Goal: Task Accomplishment & Management: Use online tool/utility

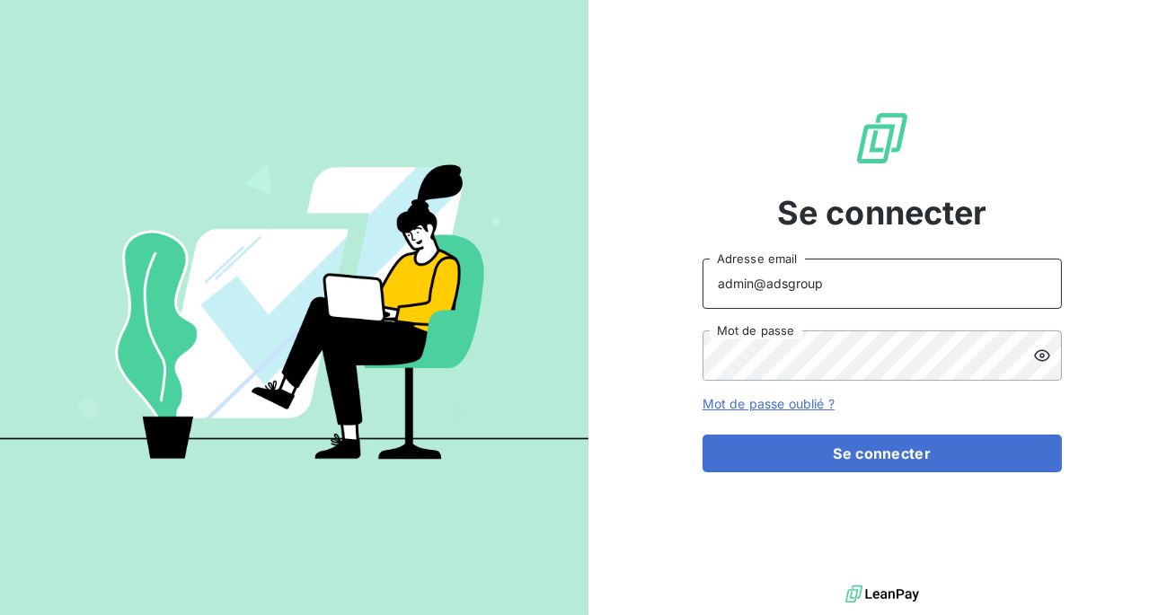
click at [885, 305] on input "admin@adsgroup" at bounding box center [881, 284] width 359 height 50
type input "admin@laceltiqueindustrielle"
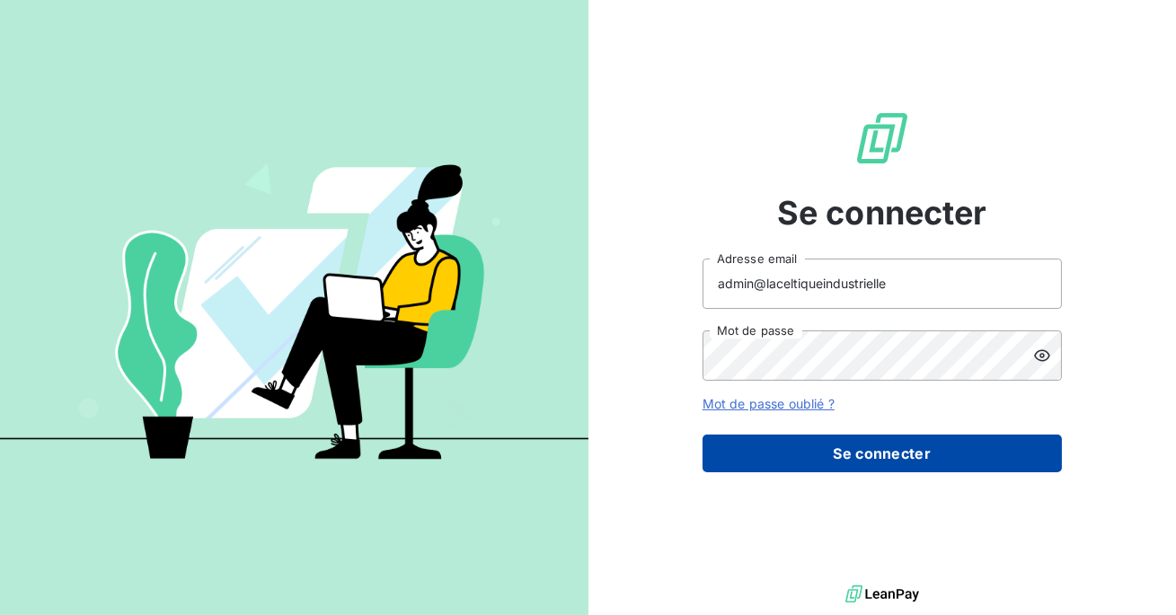
click at [859, 450] on button "Se connecter" at bounding box center [881, 454] width 359 height 38
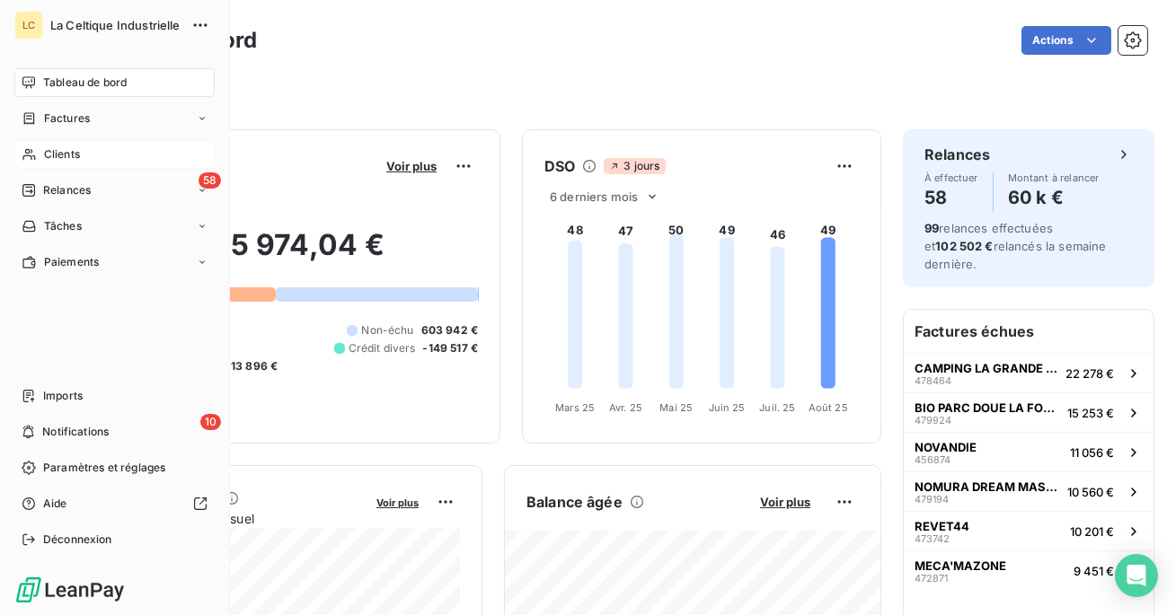
click at [57, 146] on span "Clients" at bounding box center [62, 154] width 36 height 16
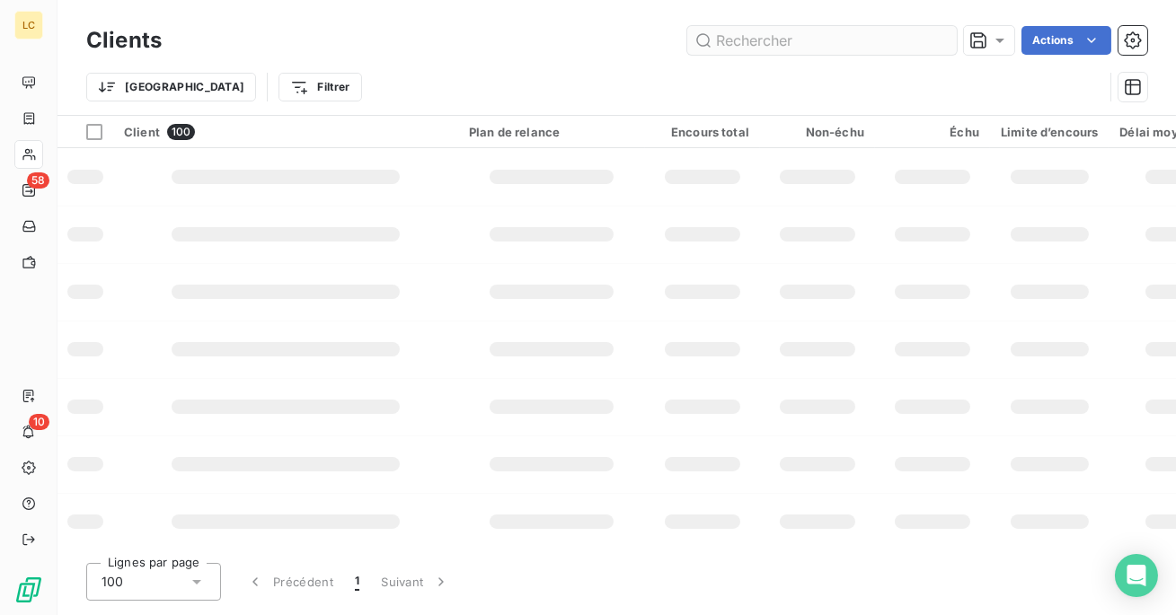
type input "3341369C"
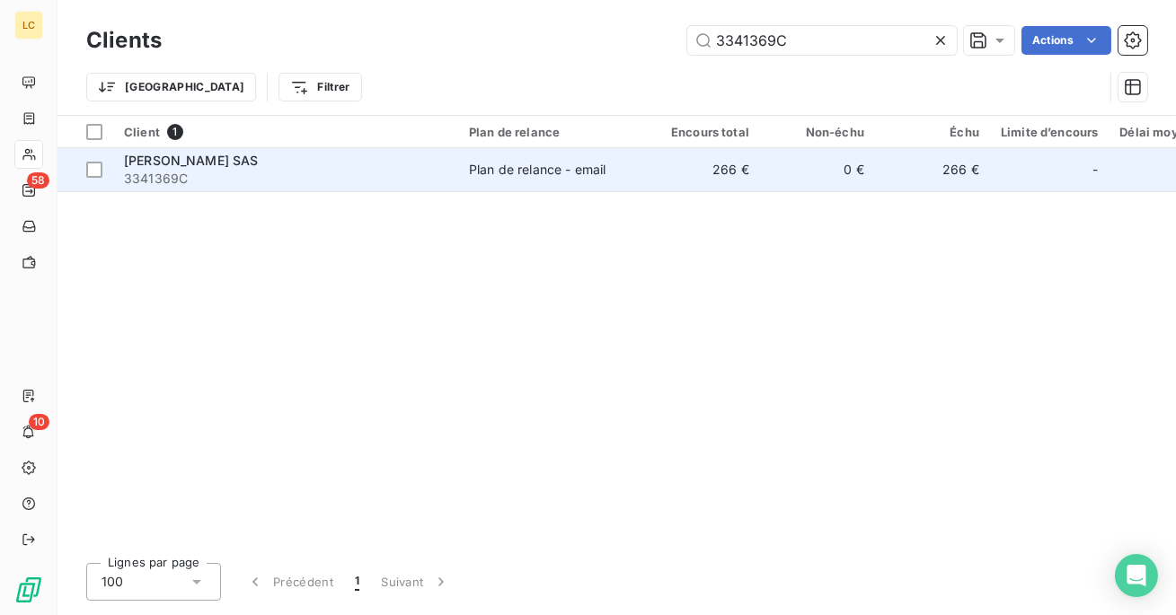
click at [594, 172] on div "Plan de relance - email" at bounding box center [537, 170] width 137 height 18
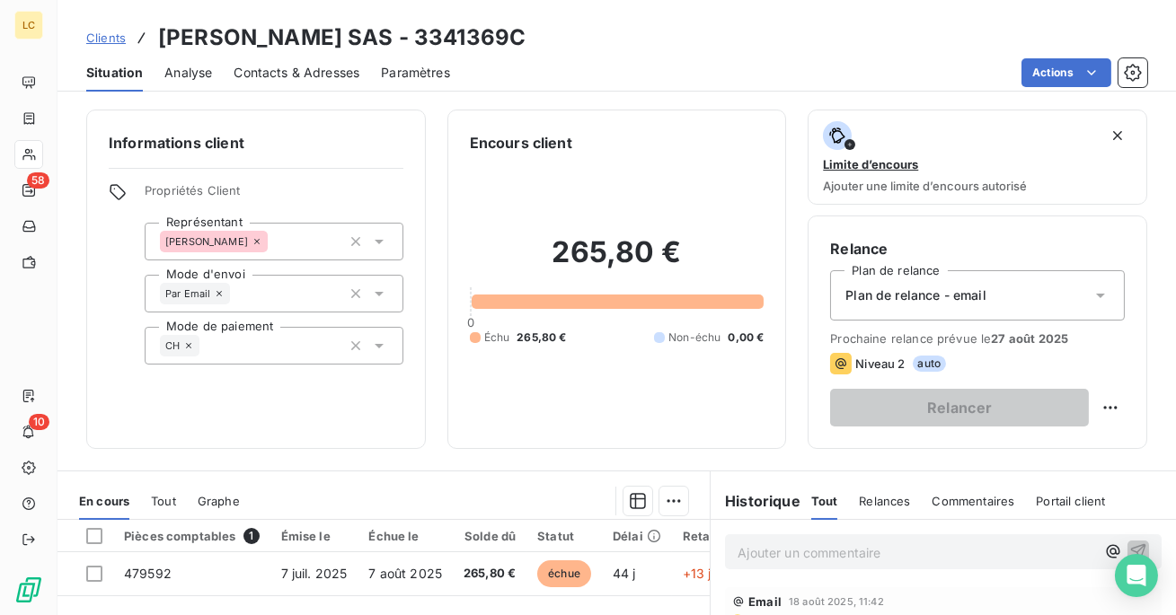
click at [288, 76] on span "Contacts & Adresses" at bounding box center [297, 73] width 126 height 18
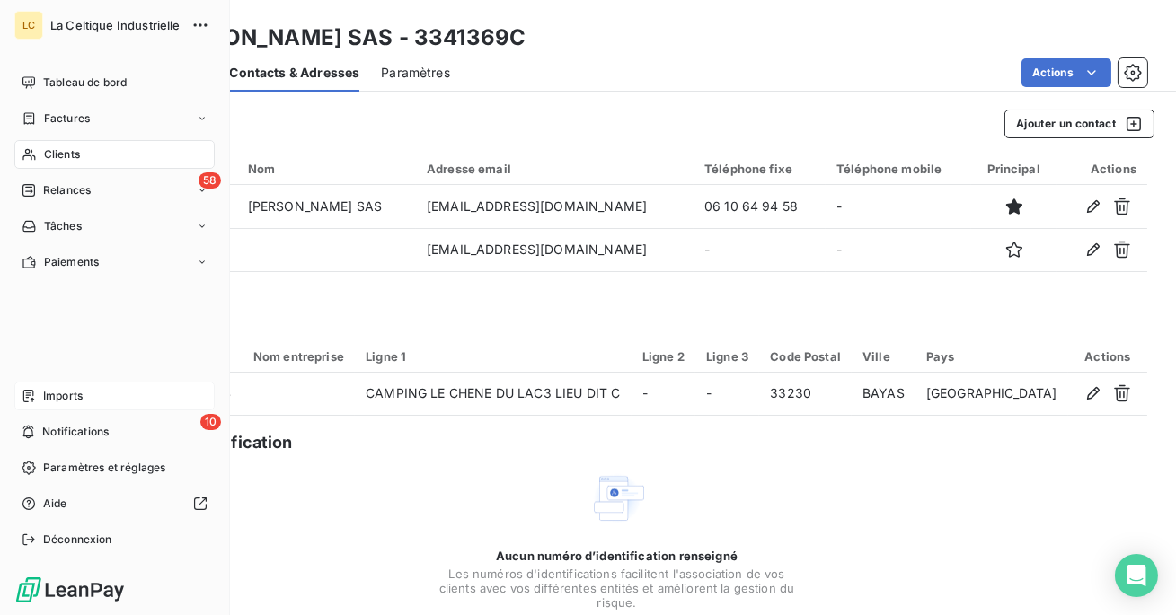
click at [52, 408] on div "Imports" at bounding box center [114, 396] width 200 height 29
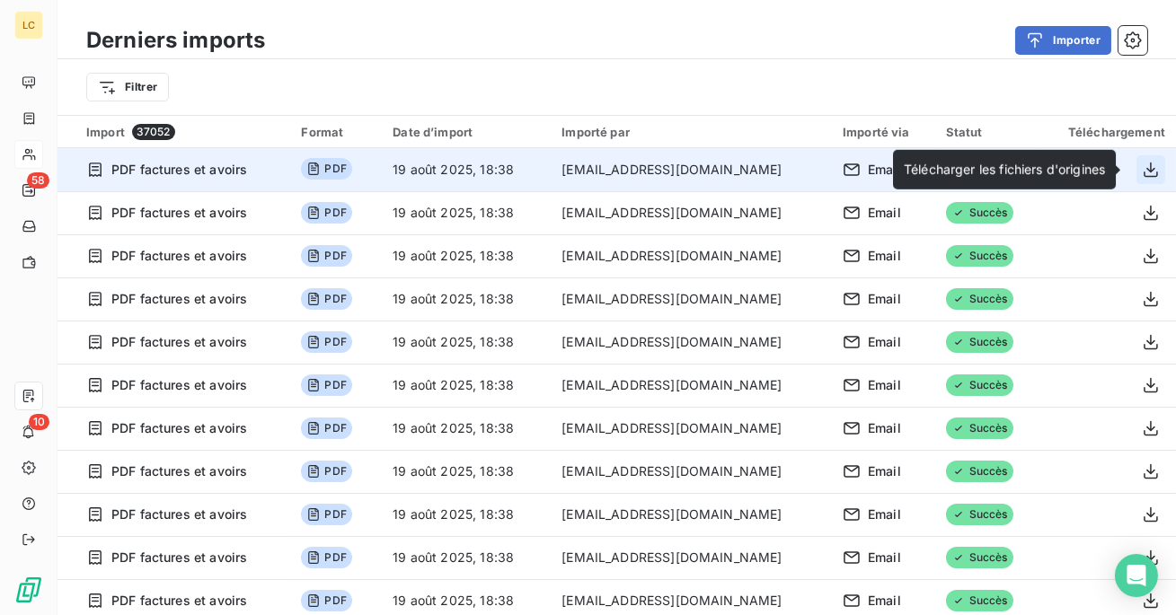
click at [1147, 176] on icon "button" at bounding box center [1150, 169] width 14 height 15
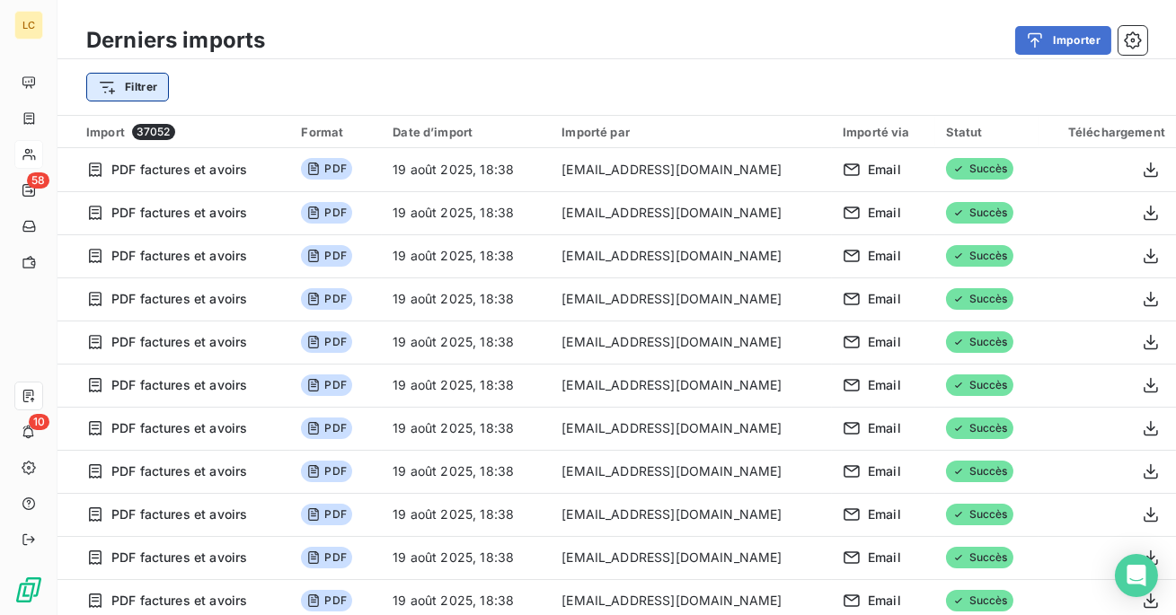
click at [140, 93] on html "LC 58 10 Derniers imports Importer Filtrer Import 37052 Format Date d’import Im…" at bounding box center [588, 307] width 1176 height 615
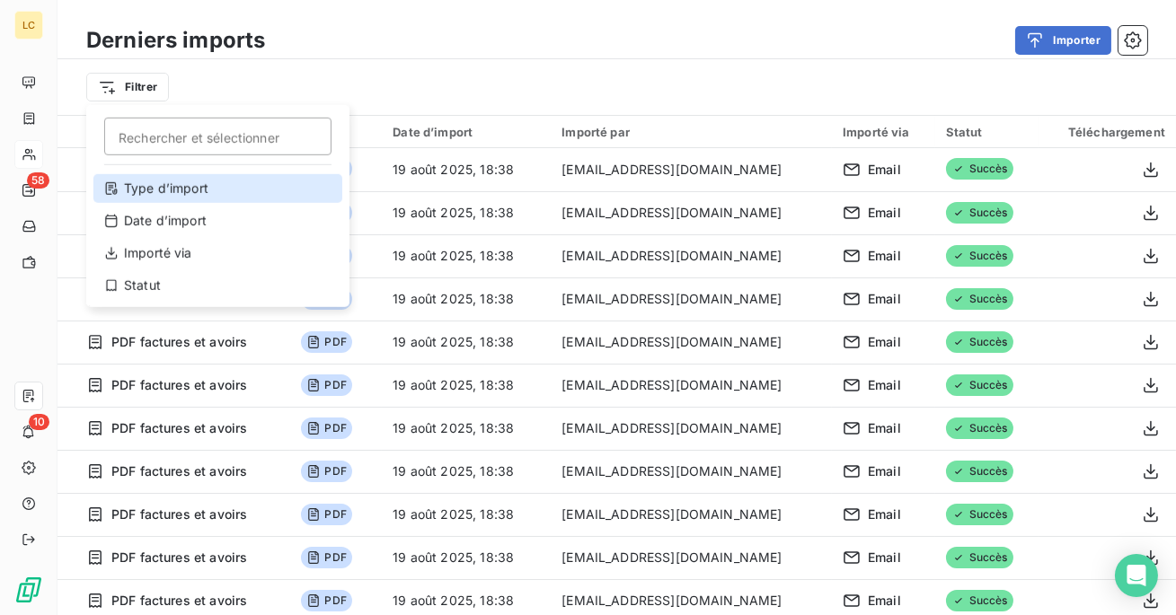
click at [187, 192] on div "Type d’import" at bounding box center [217, 188] width 249 height 29
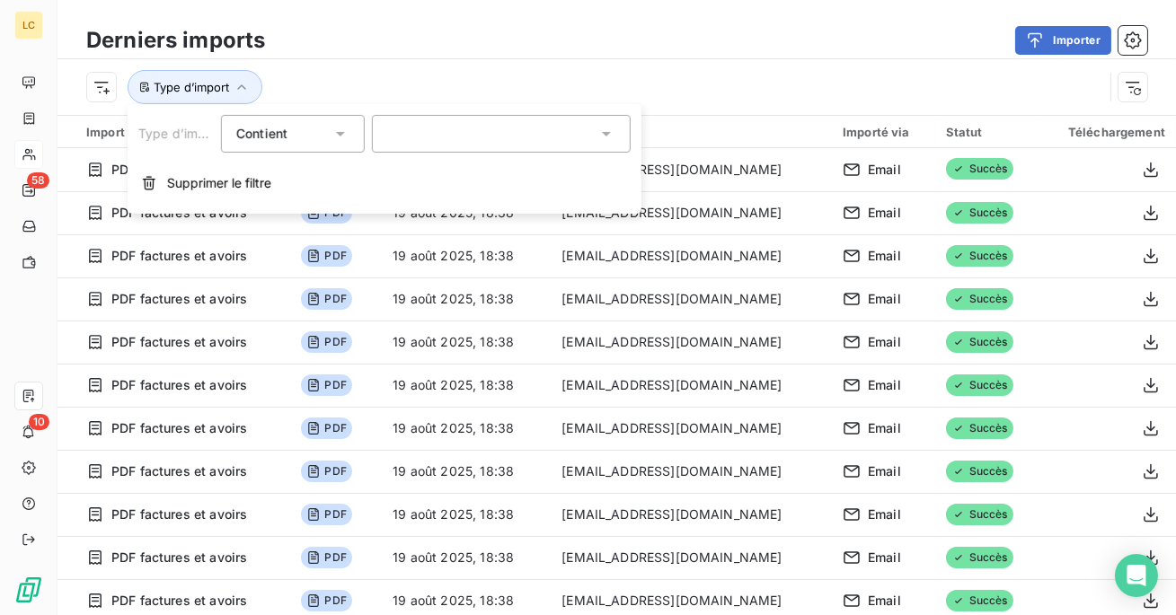
click at [462, 128] on div at bounding box center [501, 134] width 259 height 38
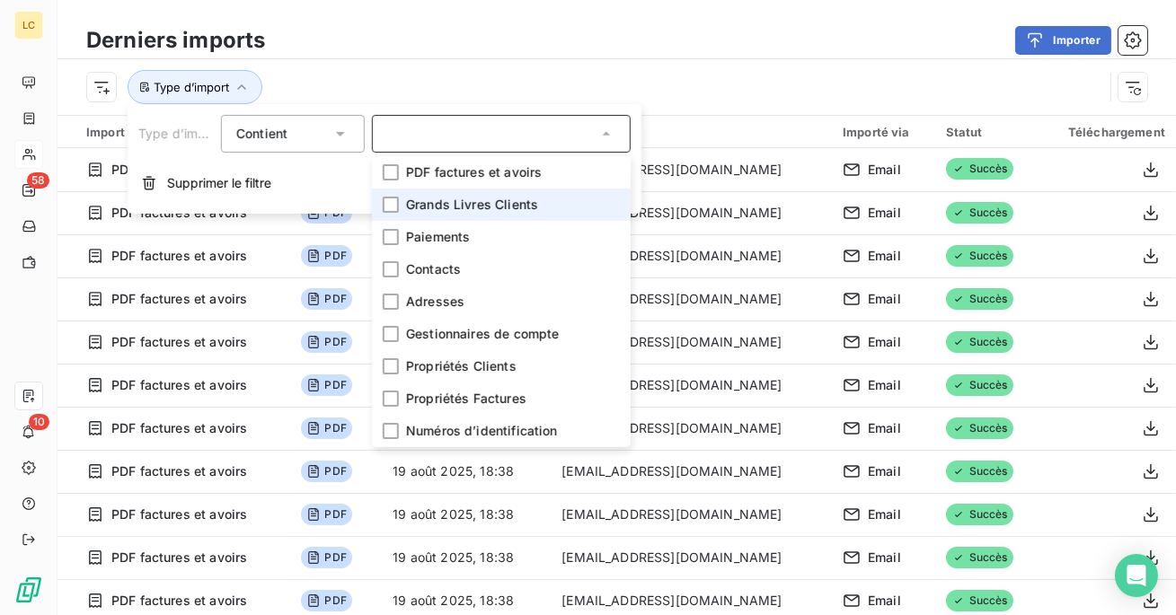
click at [456, 199] on span "Grands Livres Clients" at bounding box center [472, 205] width 132 height 18
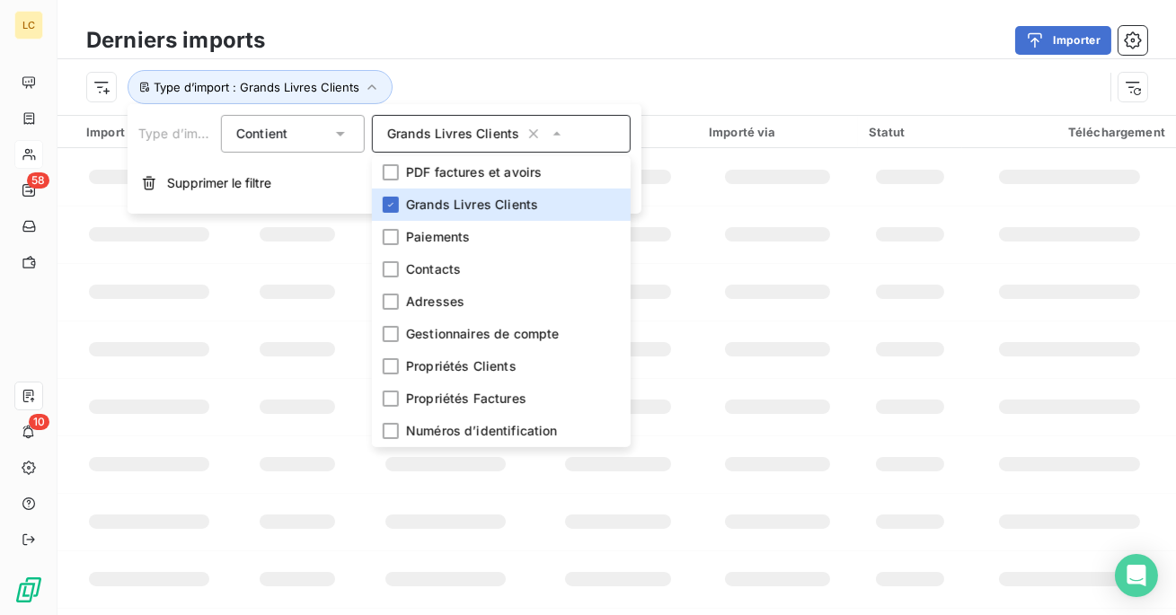
click at [493, 64] on div "Type d’import : Grands Livres Clients" at bounding box center [616, 87] width 1118 height 56
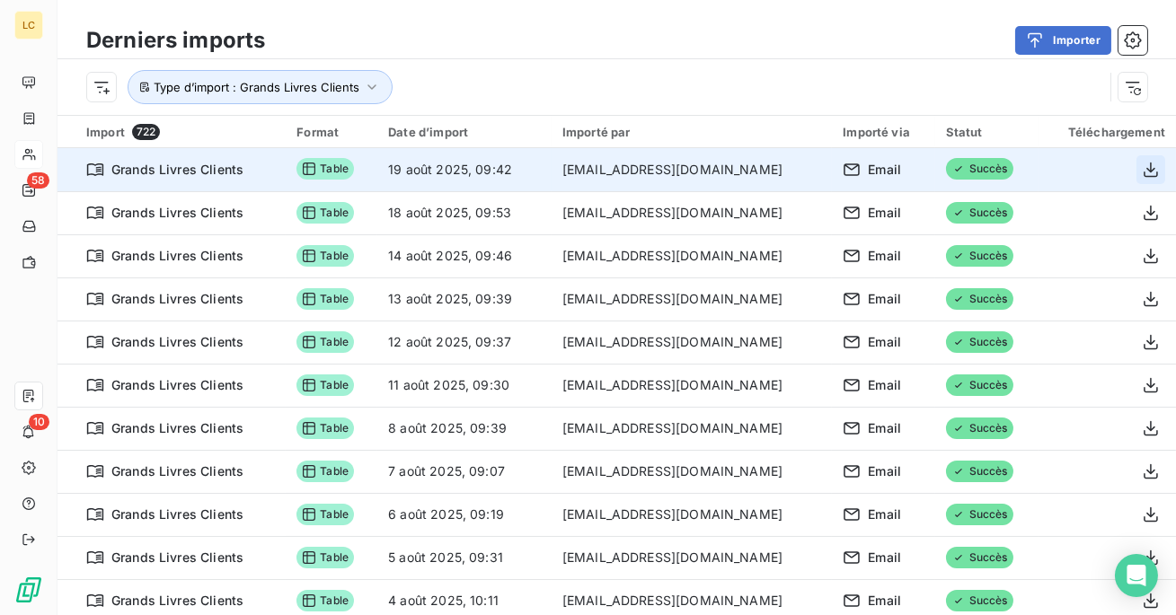
click at [1143, 165] on icon "button" at bounding box center [1150, 169] width 14 height 15
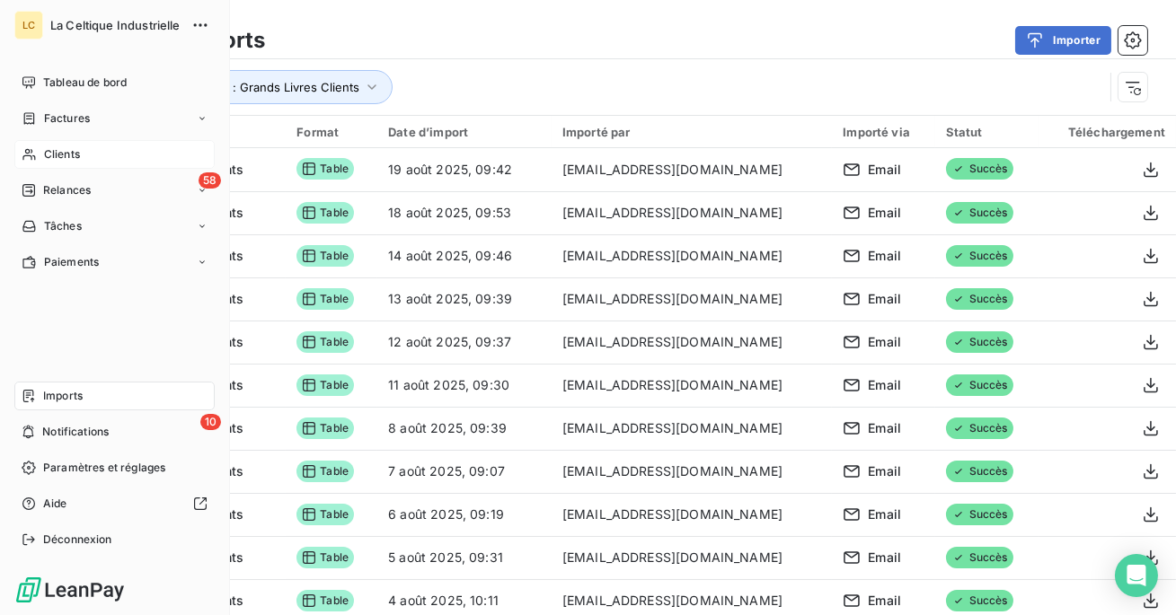
click at [22, 149] on icon at bounding box center [29, 154] width 15 height 14
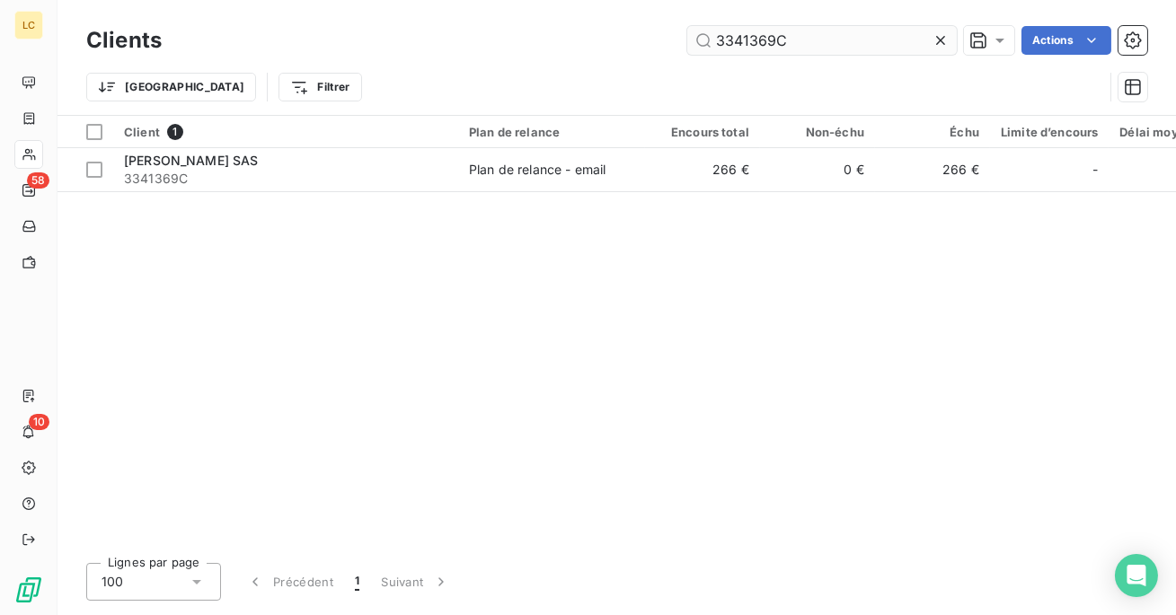
type input "0110049C"
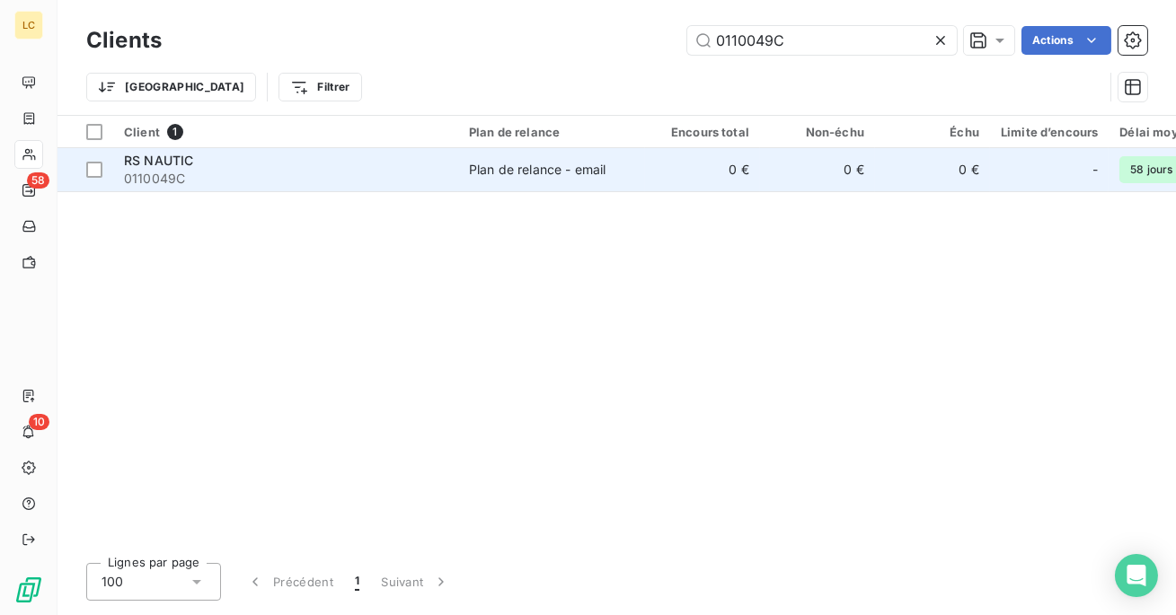
click at [601, 164] on div "Plan de relance - email" at bounding box center [537, 170] width 137 height 18
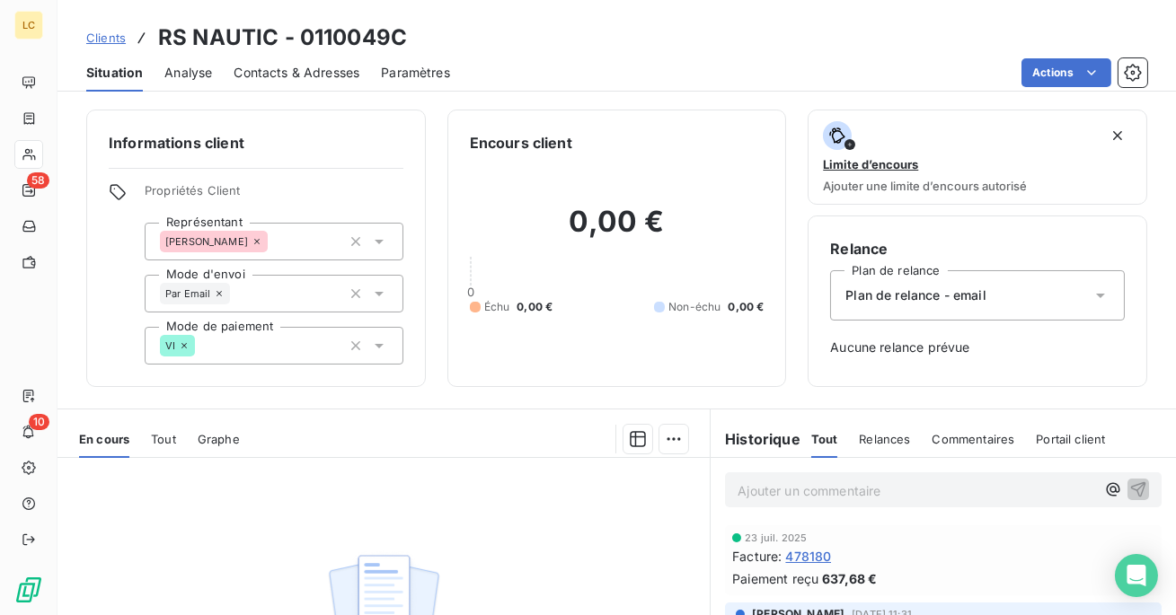
click at [349, 61] on div "Contacts & Adresses" at bounding box center [297, 73] width 126 height 38
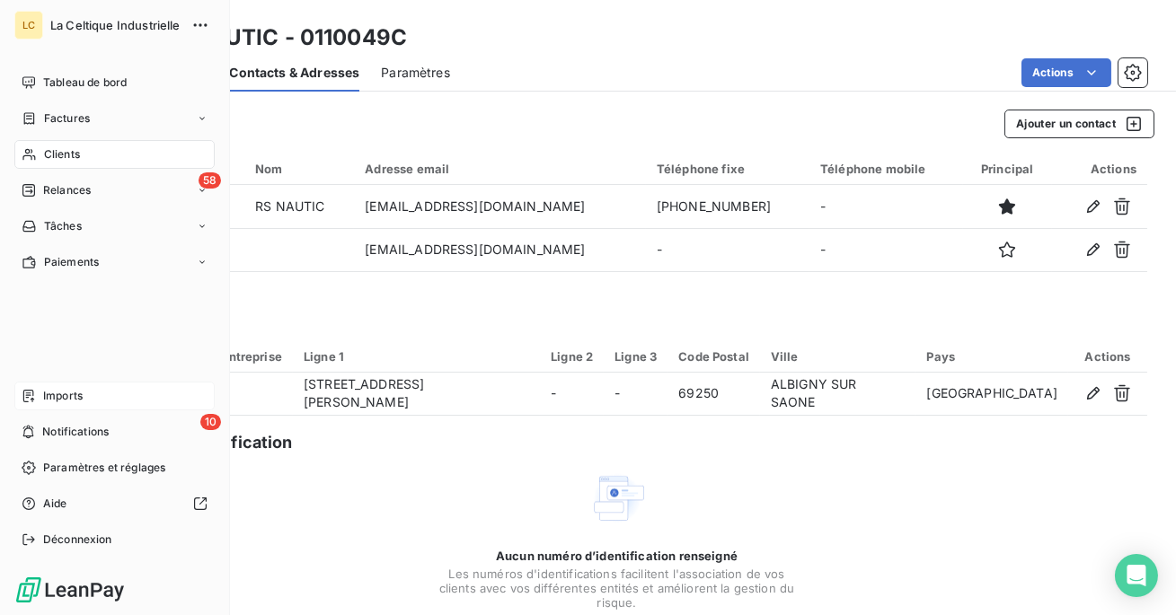
click at [55, 402] on span "Imports" at bounding box center [63, 396] width 40 height 16
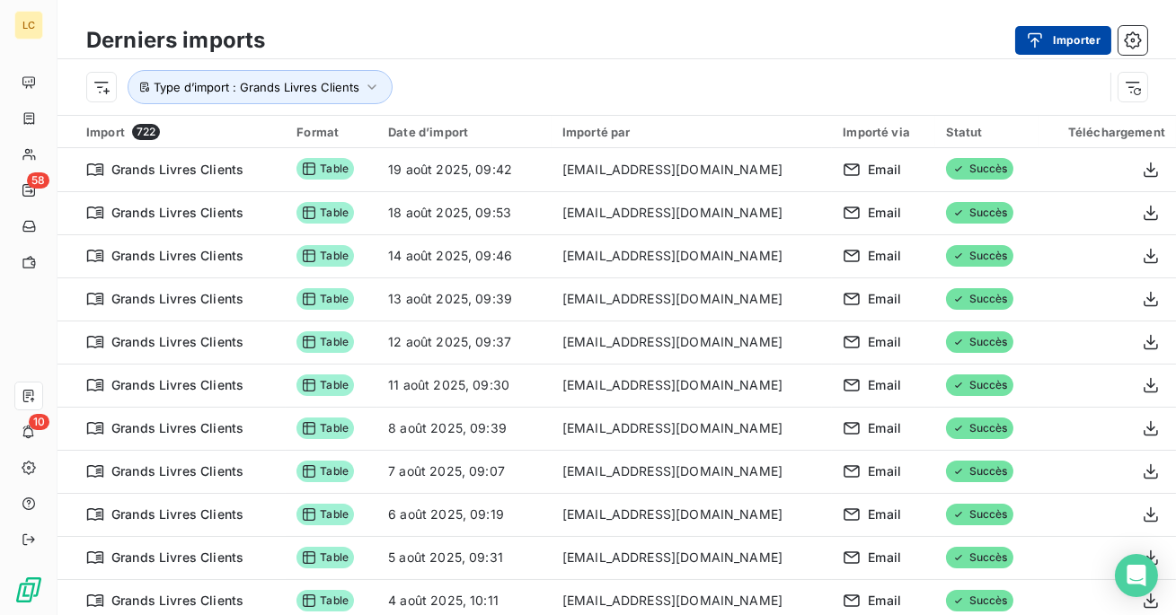
click at [1072, 33] on button "Importer" at bounding box center [1063, 40] width 96 height 29
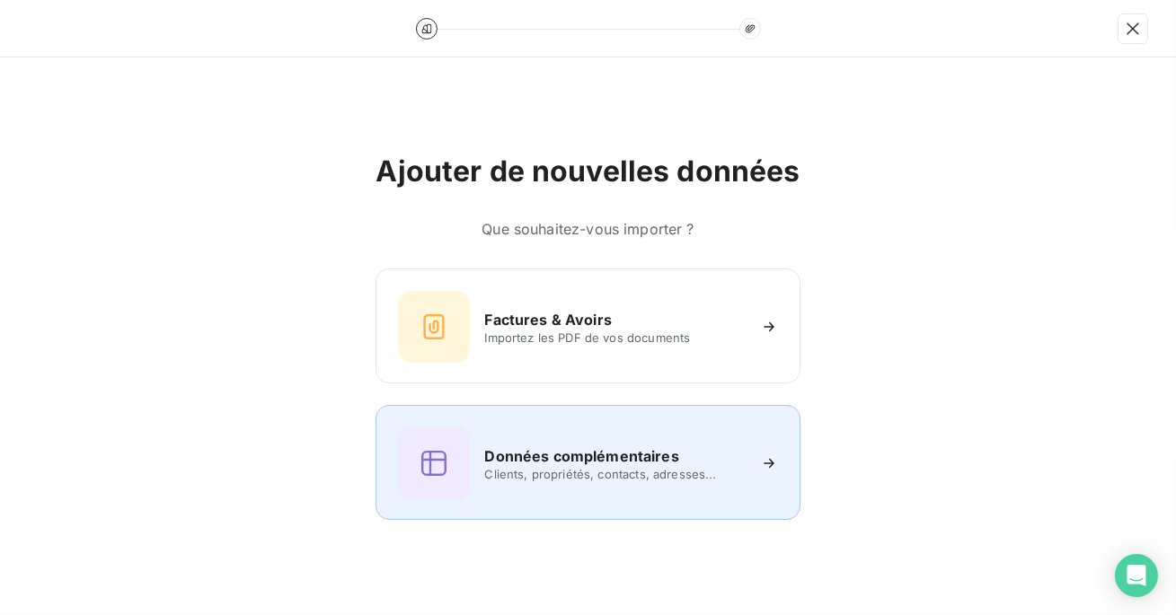
click at [586, 446] on h6 "Données complémentaires" at bounding box center [581, 457] width 194 height 22
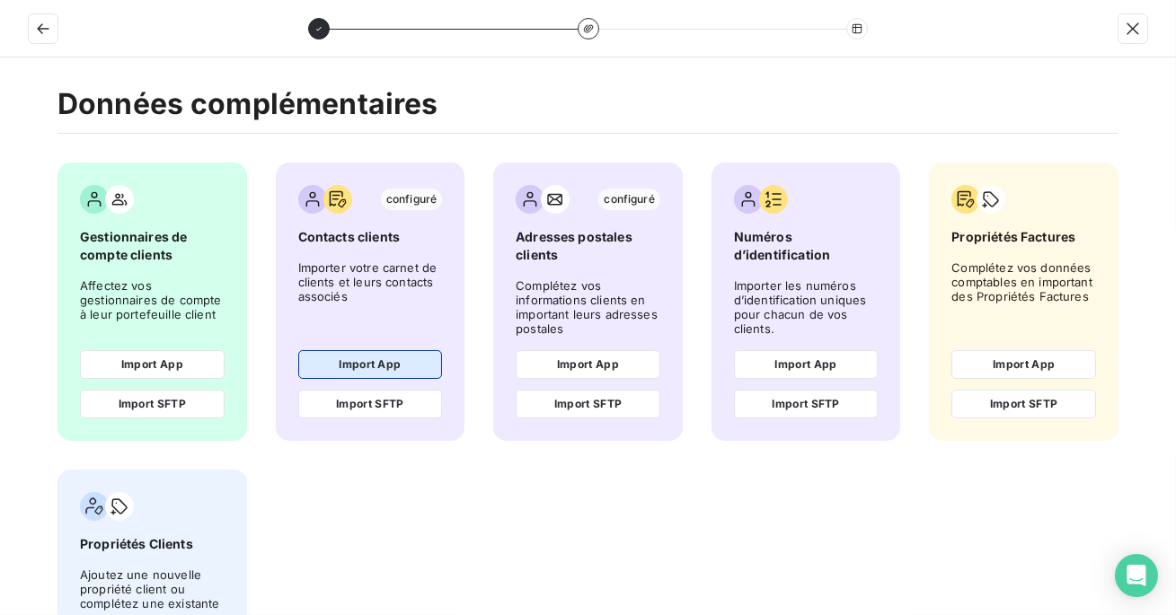
click at [377, 377] on button "Import App" at bounding box center [370, 364] width 145 height 29
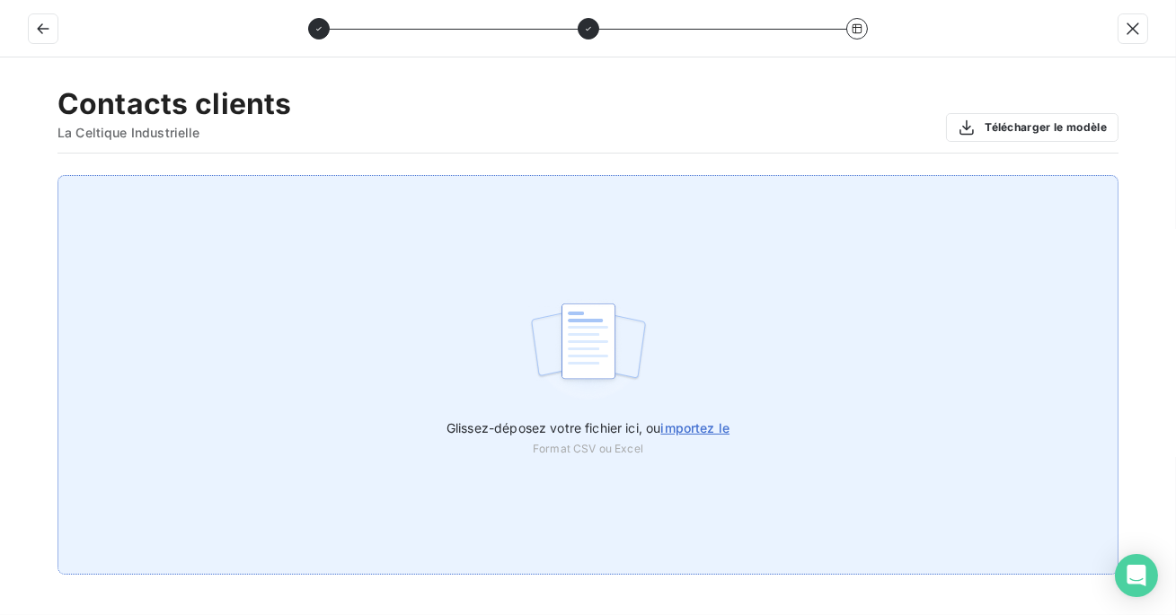
click at [631, 202] on div "Glissez-déposez votre fichier ici, ou importez le Format CSV ou Excel" at bounding box center [587, 375] width 1061 height 400
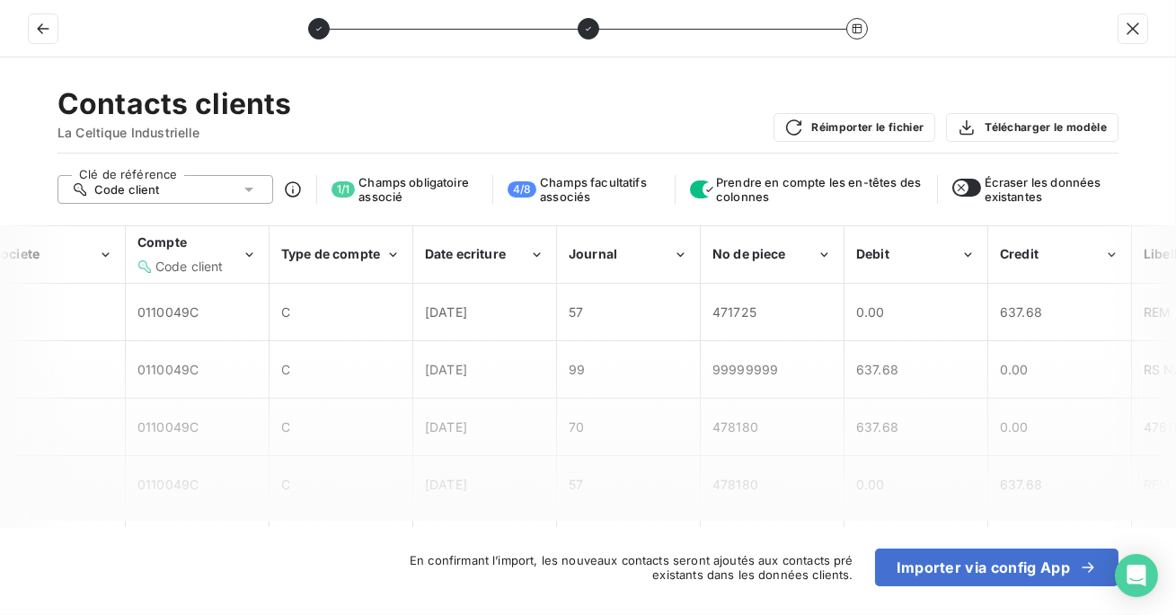
scroll to position [0, 20]
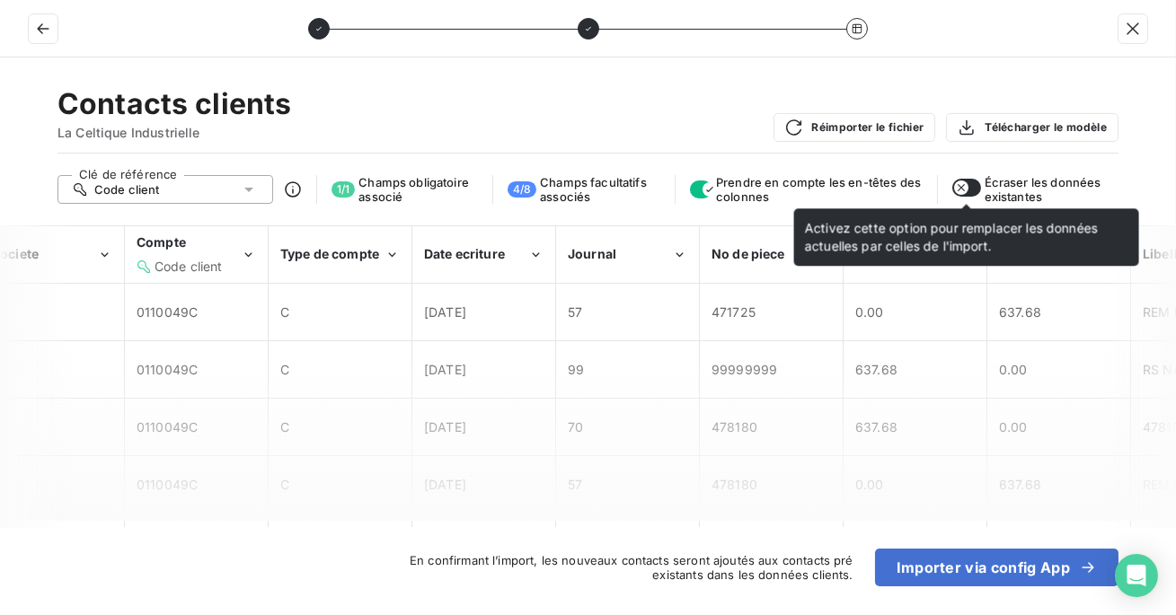
click at [972, 186] on button "button" at bounding box center [966, 188] width 29 height 18
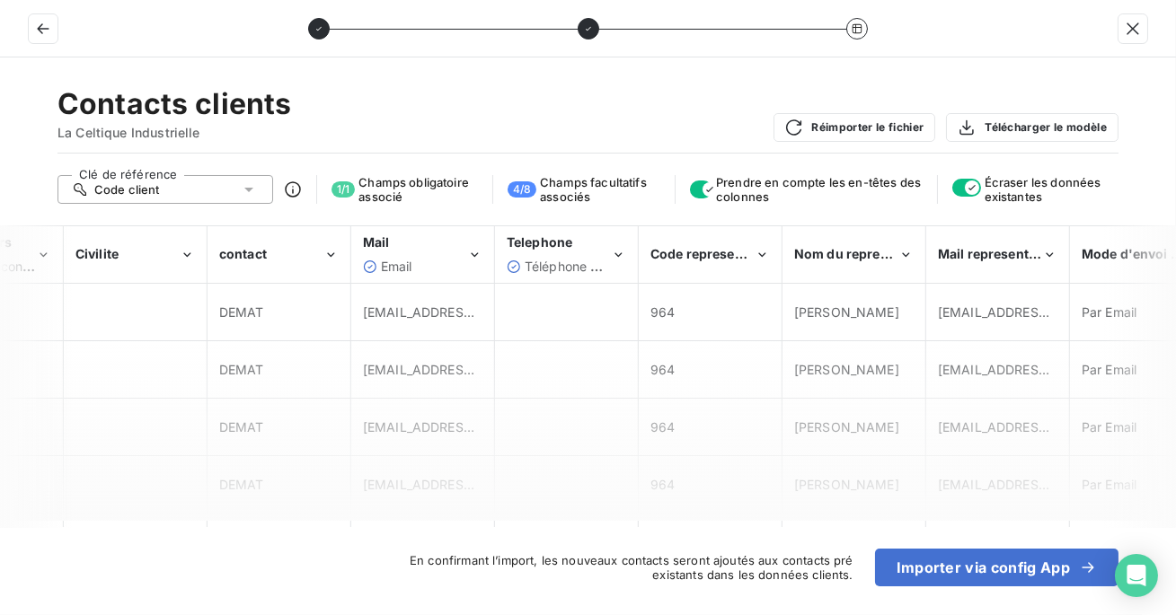
scroll to position [0, 1985]
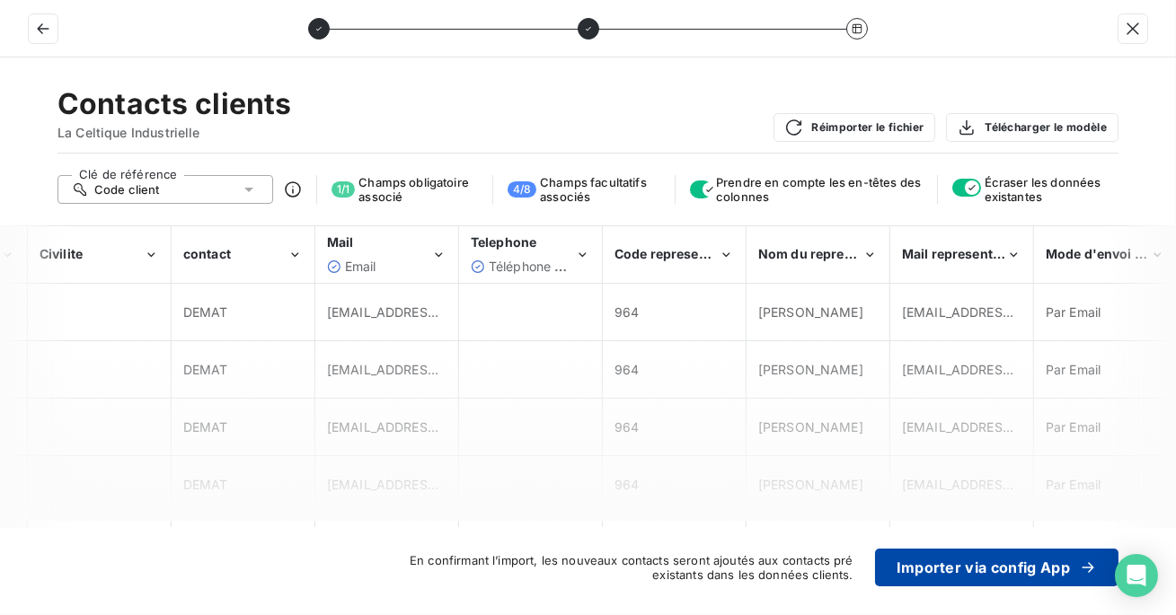
click at [964, 576] on button "Importer via config App" at bounding box center [996, 568] width 243 height 38
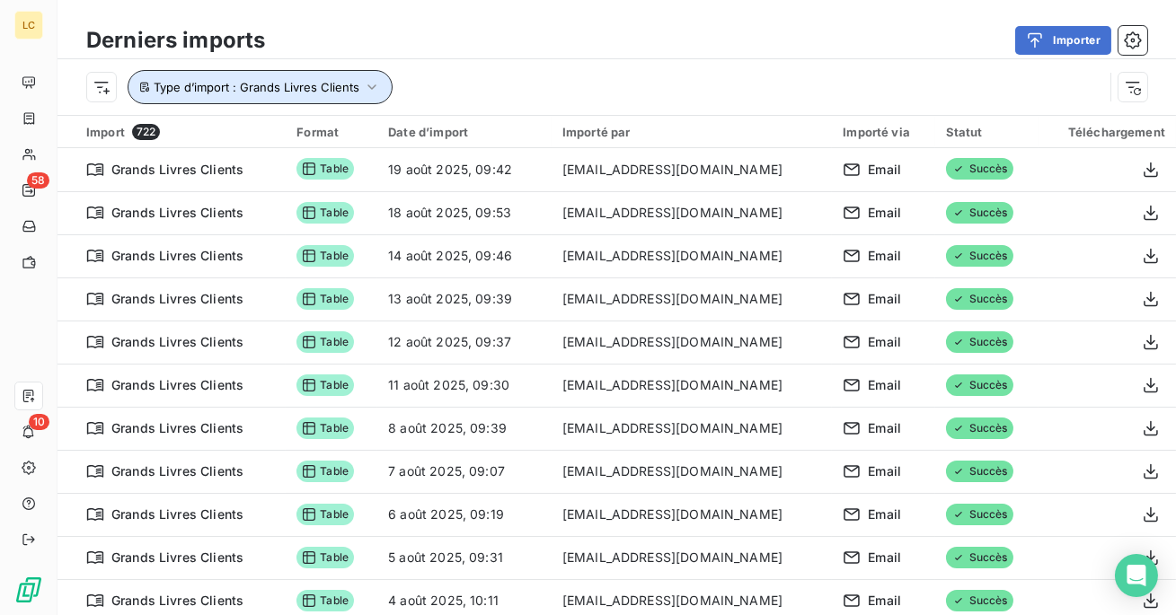
click at [306, 94] on button "Type d’import : Grands Livres Clients" at bounding box center [260, 87] width 265 height 34
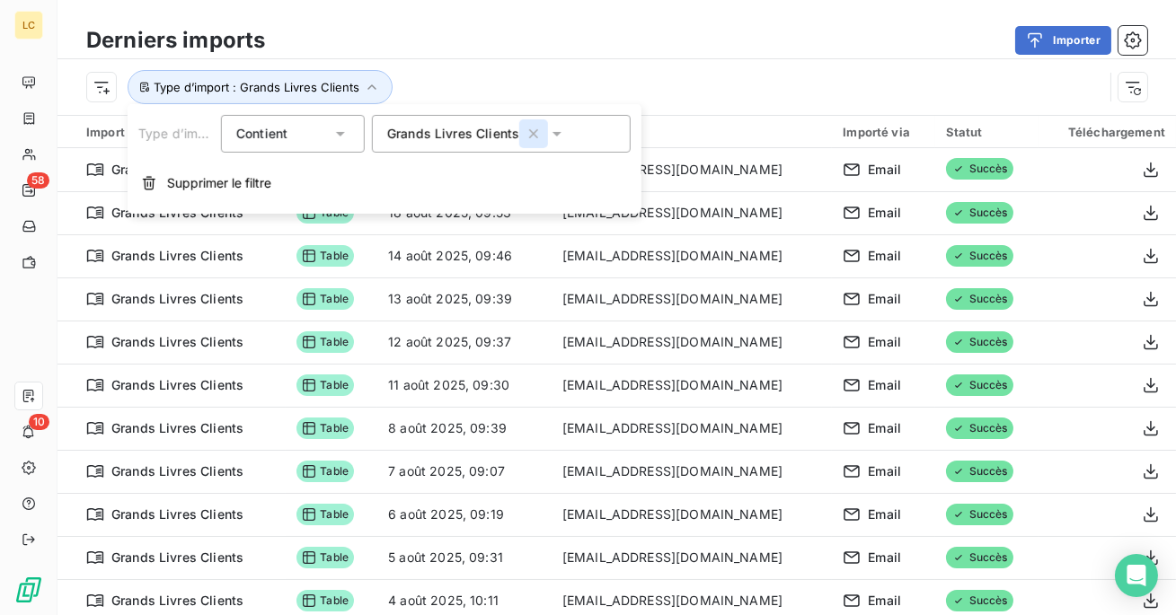
click at [527, 133] on icon "button" at bounding box center [534, 134] width 18 height 18
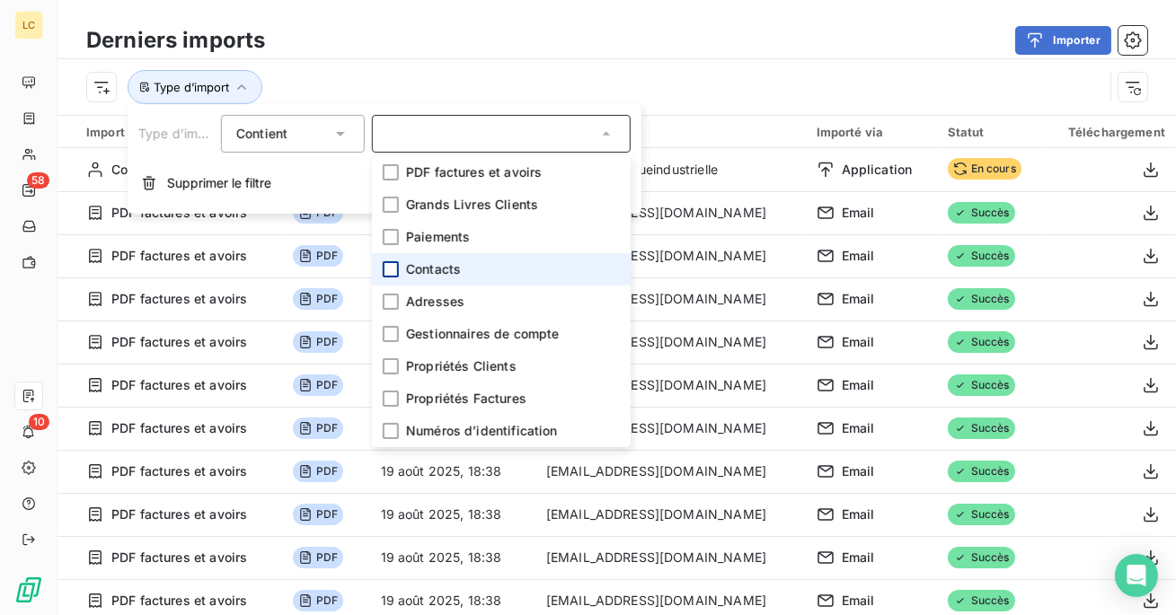
click at [394, 276] on div at bounding box center [391, 269] width 16 height 16
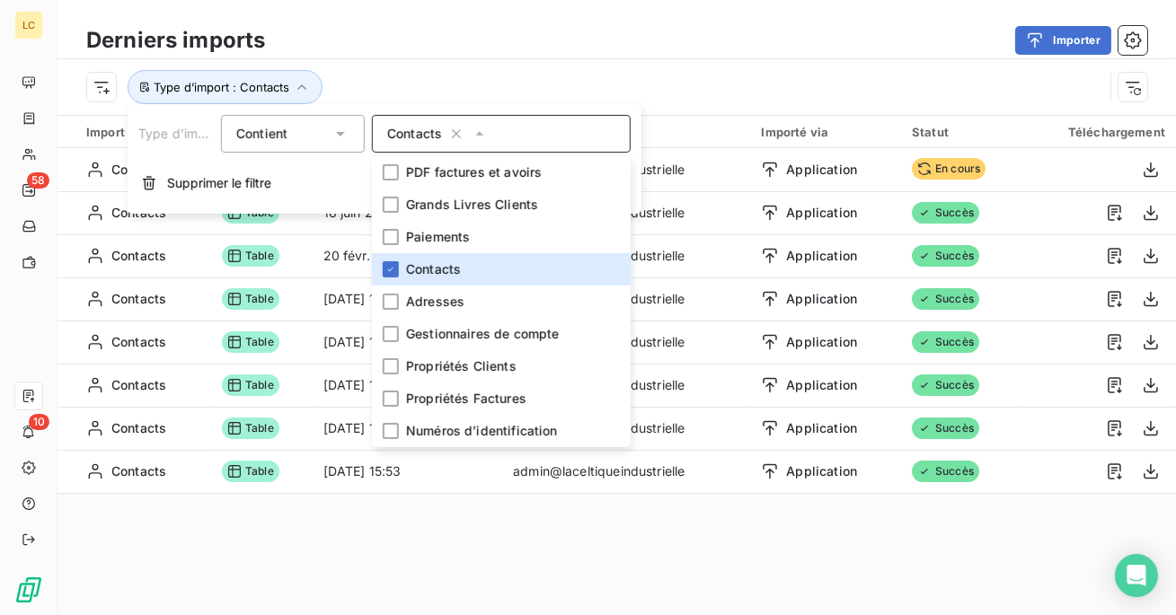
click at [525, 31] on div "Importer" at bounding box center [717, 40] width 861 height 29
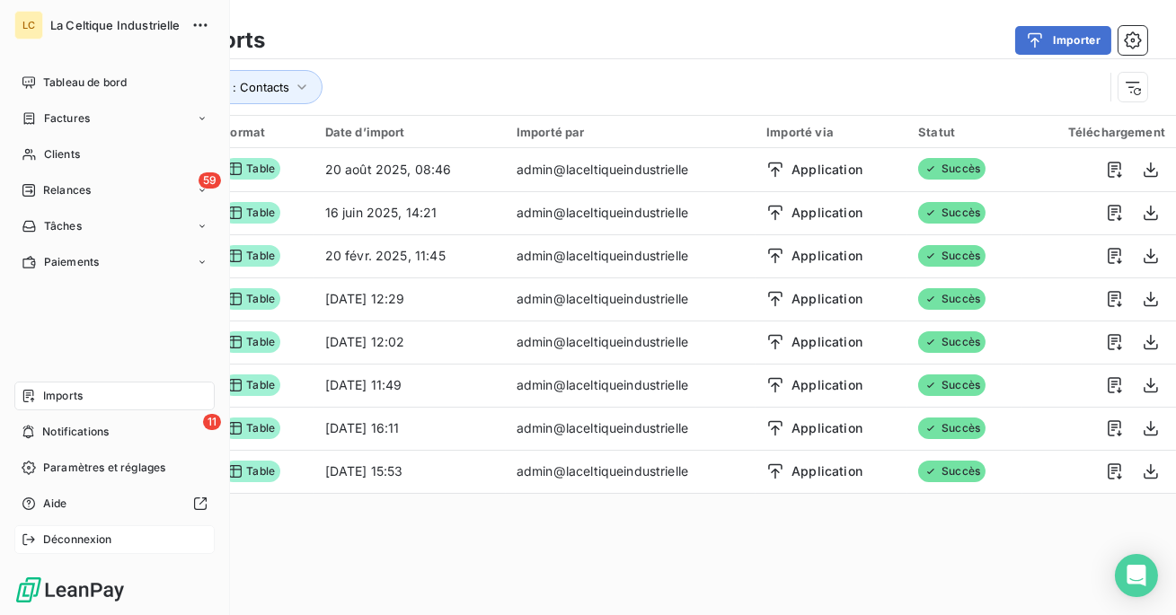
click at [71, 527] on div "Déconnexion" at bounding box center [114, 539] width 200 height 29
